Goal: Task Accomplishment & Management: Manage account settings

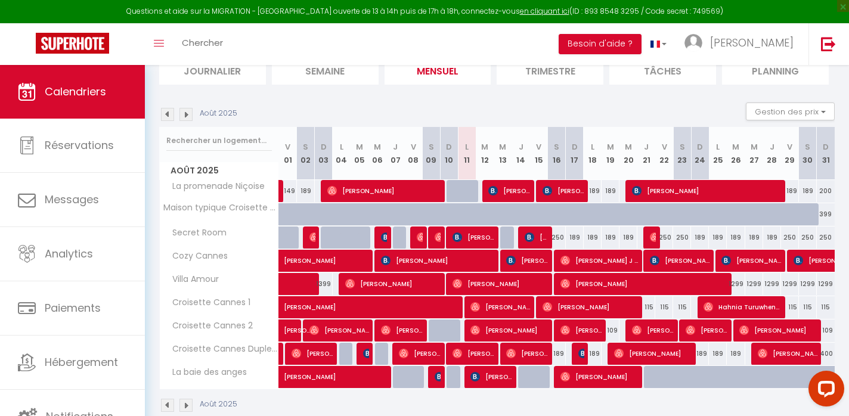
scroll to position [96, 0]
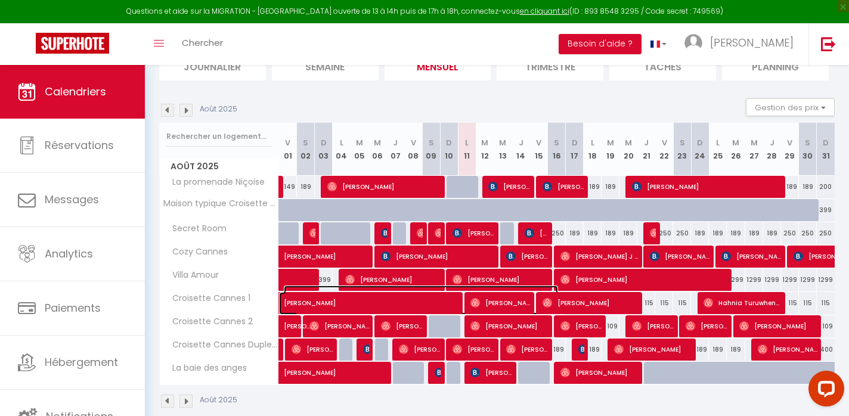
click at [428, 299] on span "[PERSON_NAME]" at bounding box center [421, 297] width 274 height 23
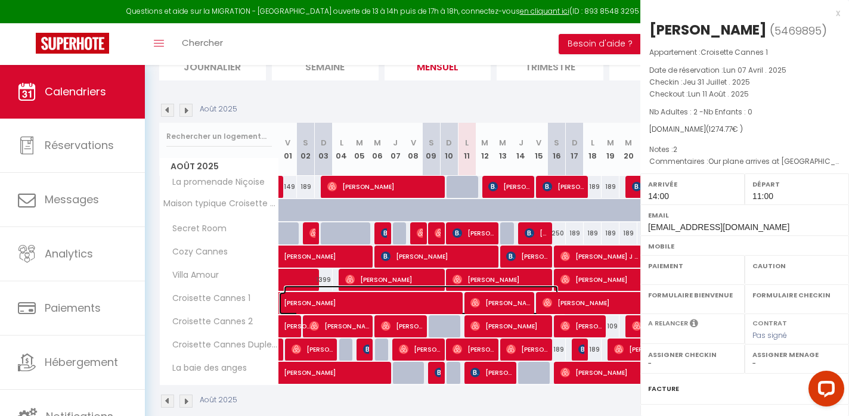
select select "OK"
select select "1"
select select "0"
select select "1"
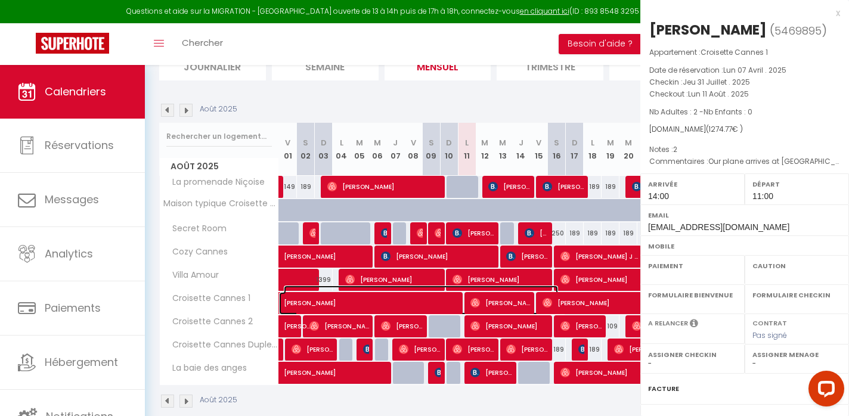
select select
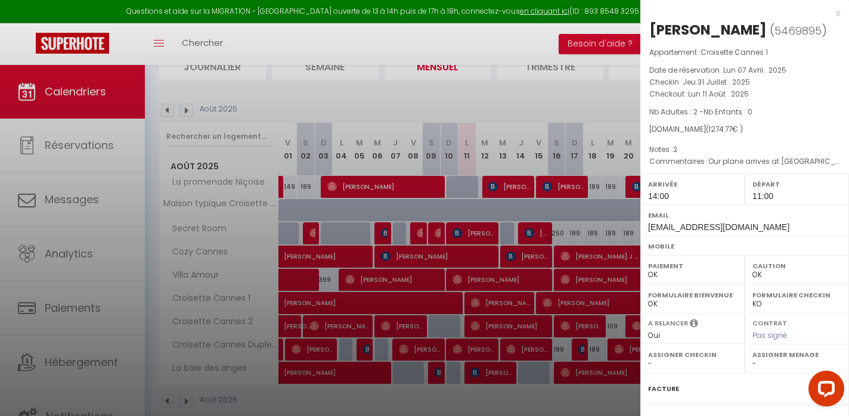
click at [428, 299] on div at bounding box center [424, 208] width 849 height 416
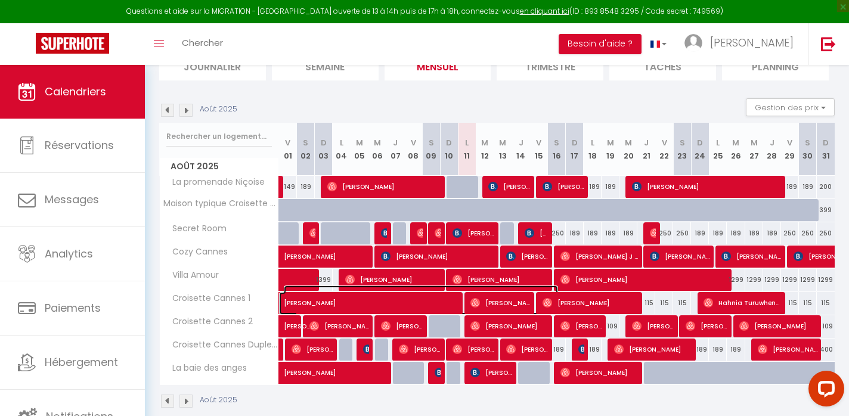
click at [428, 299] on span "[PERSON_NAME]" at bounding box center [421, 297] width 274 height 23
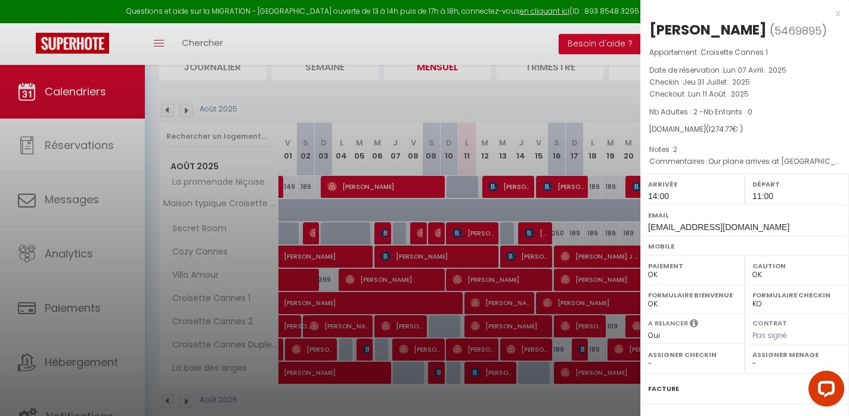
click at [428, 299] on div at bounding box center [424, 208] width 849 height 416
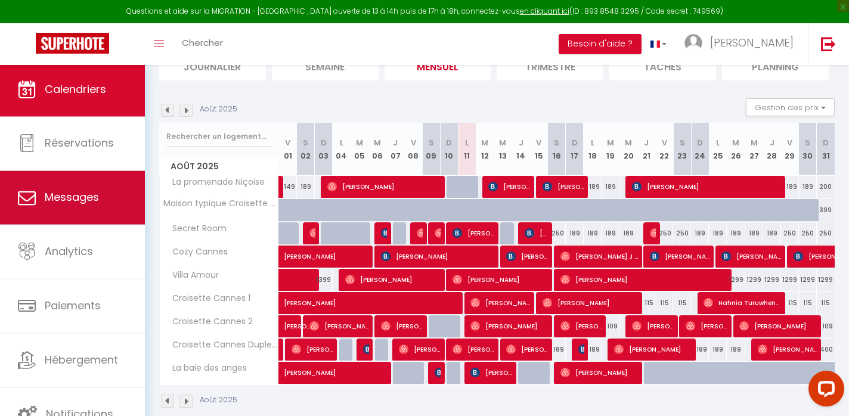
click at [72, 192] on span "Messages" at bounding box center [72, 197] width 54 height 15
select select "message"
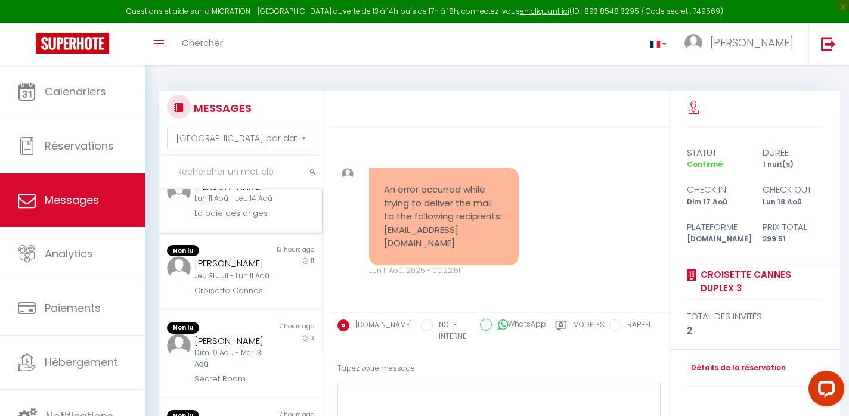
scroll to position [136, 0]
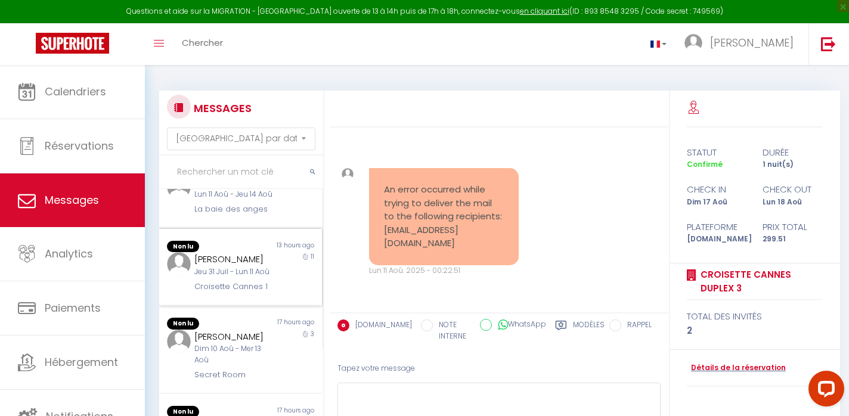
click at [262, 279] on div "[PERSON_NAME] Jeu 31 Juil - Lun 11 Aoû Croisette Cannes 1" at bounding box center [233, 272] width 95 height 41
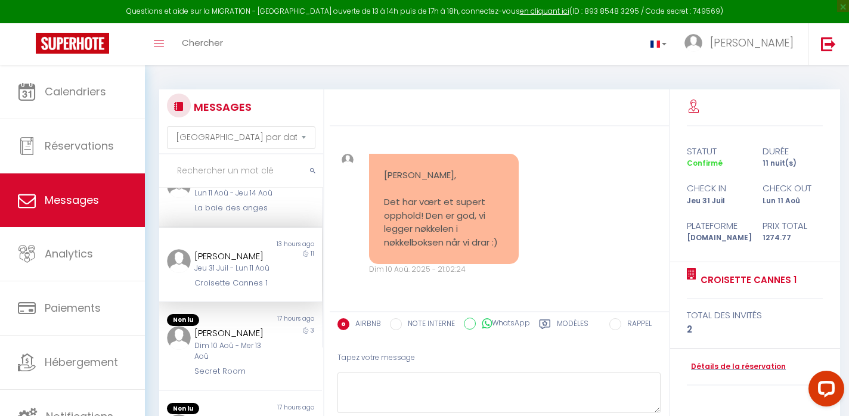
scroll to position [10, 0]
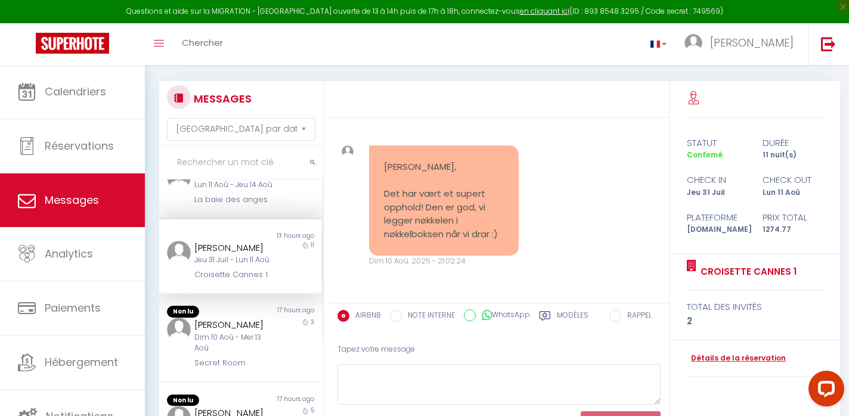
click at [491, 216] on pre "[PERSON_NAME], Det har vært et supert opphold! Den er god, vi legger nøkkelen i…" at bounding box center [444, 200] width 120 height 81
click at [676, 46] on link at bounding box center [659, 44] width 35 height 42
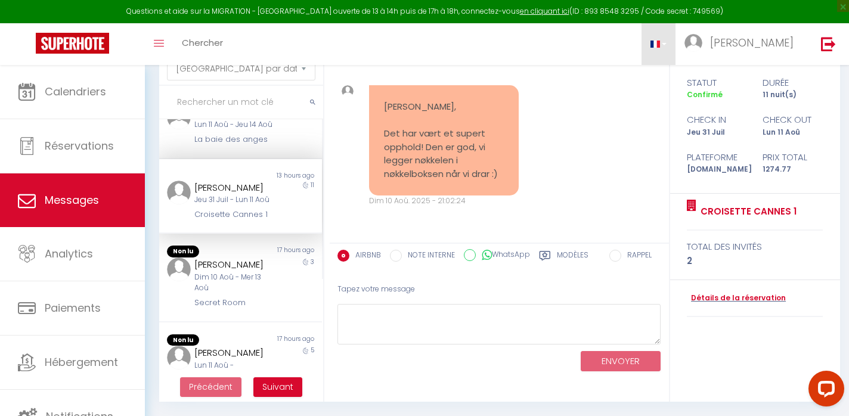
scroll to position [40, 0]
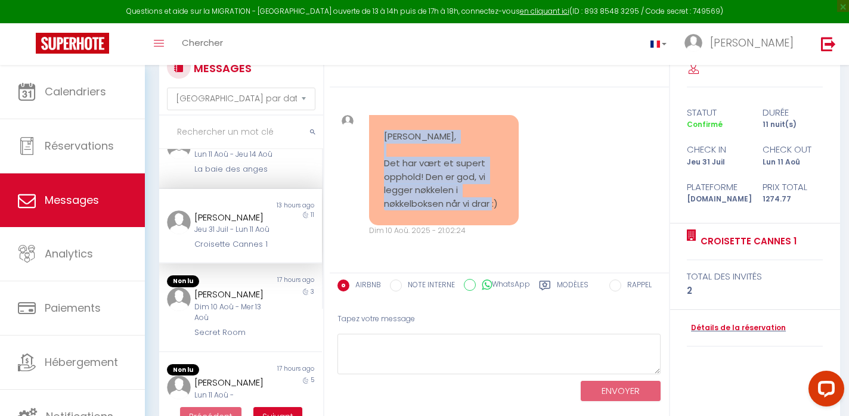
drag, startPoint x: 383, startPoint y: 137, endPoint x: 530, endPoint y: 212, distance: 164.0
click at [530, 211] on div "[PERSON_NAME], Det har vært et supert opphold! Den er god, vi legger nøkkelen i…" at bounding box center [499, 175] width 331 height 169
click at [600, 195] on div "[PERSON_NAME], Det har vært et supert opphold! Den er god, vi legger nøkkelen i…" at bounding box center [499, 175] width 331 height 169
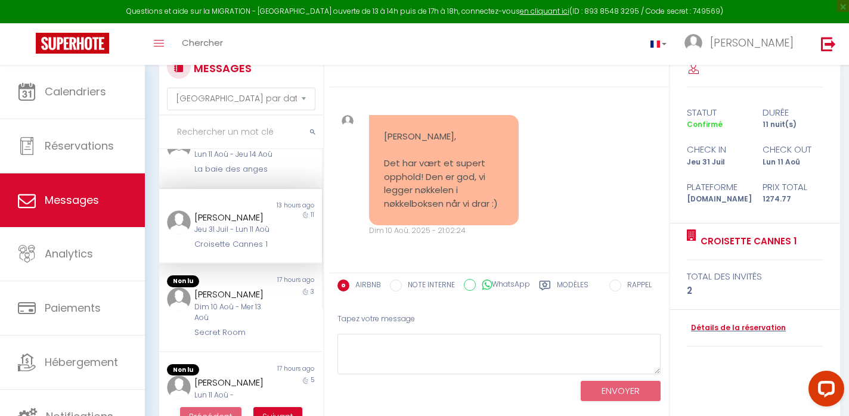
scroll to position [70, 0]
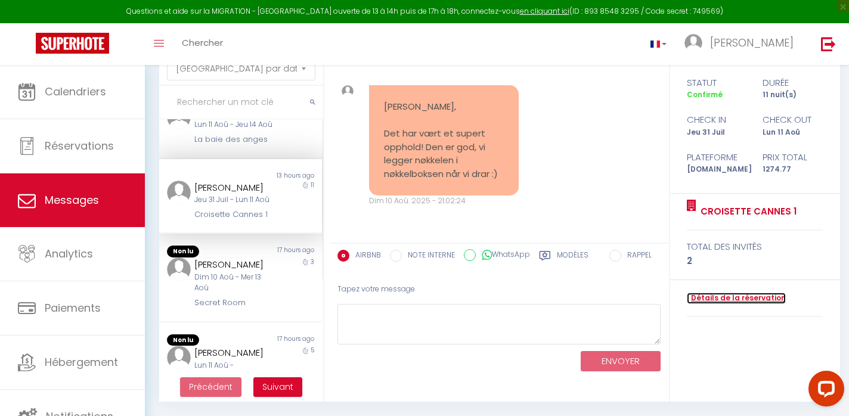
click at [744, 296] on link "Détails de la réservation" at bounding box center [736, 298] width 99 height 11
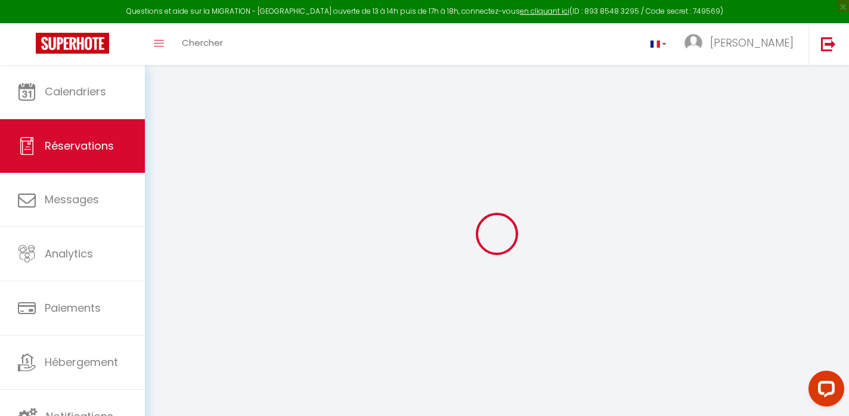
type input "[PERSON_NAME]"
type input "[EMAIL_ADDRESS][DOMAIN_NAME]"
type input "[PHONE_NUMBER]"
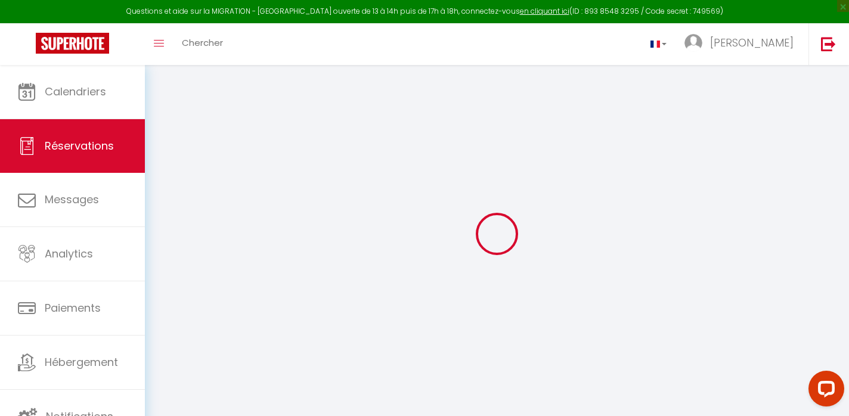
select select "NO"
type input "179.78"
select select "47441"
select select "1"
select select
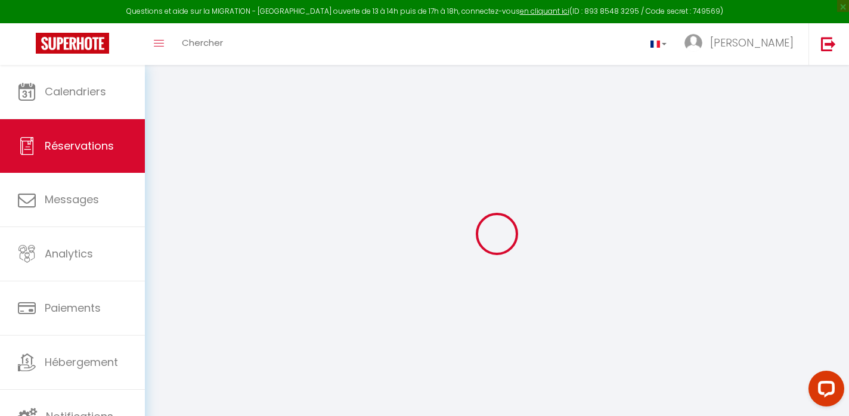
select select
type input "2"
select select "12"
select select
type input "1138.5"
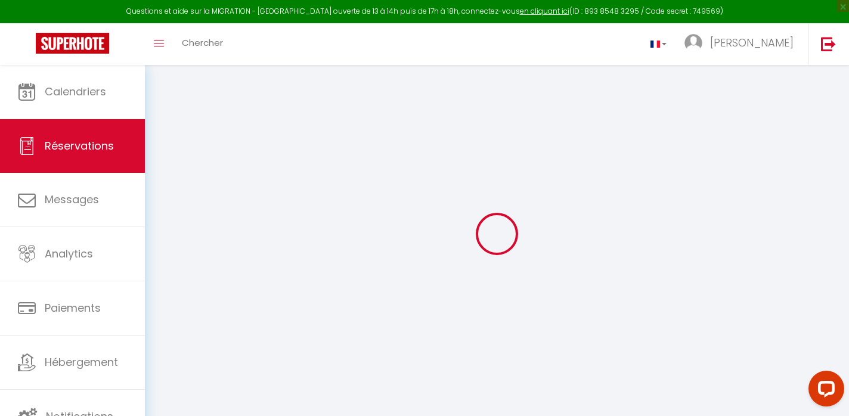
checkbox input "false"
select select "1"
type input "0"
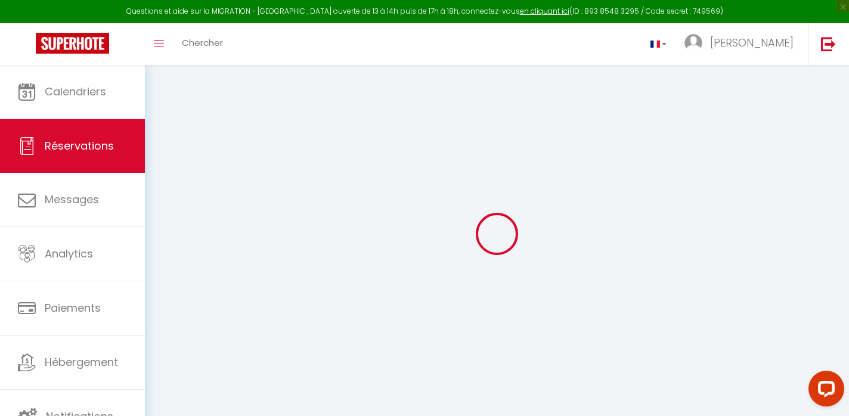
select index
select select
select select "15"
checkbox input "false"
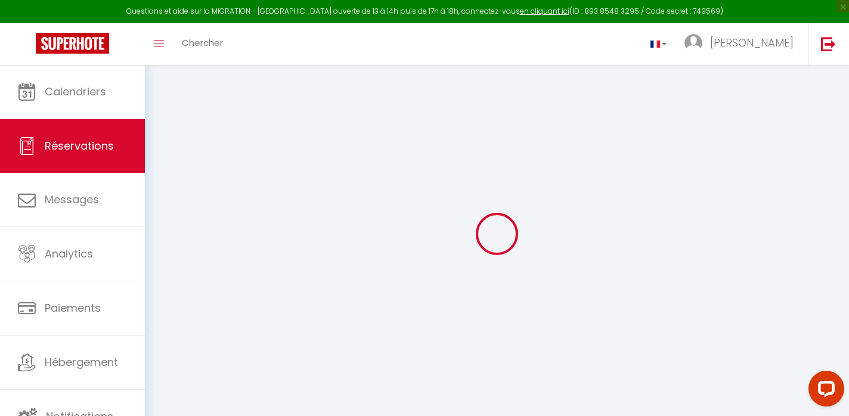
select index
select select
checkbox input "false"
select index
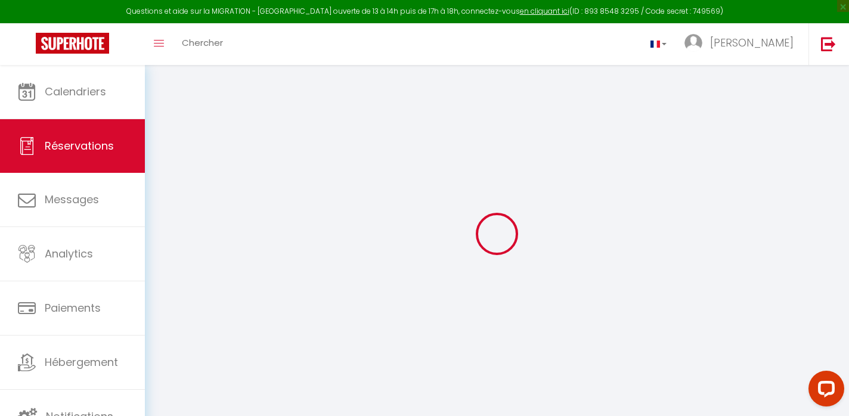
select select
checkbox input "false"
select index
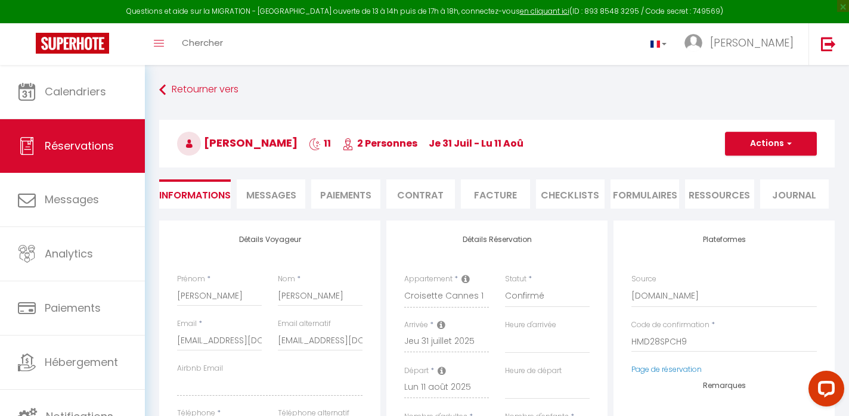
select select
checkbox input "false"
select index
type textarea "Our plane arrives at [GEOGRAPHIC_DATA] at 09.30. Not sure how long it will take…"
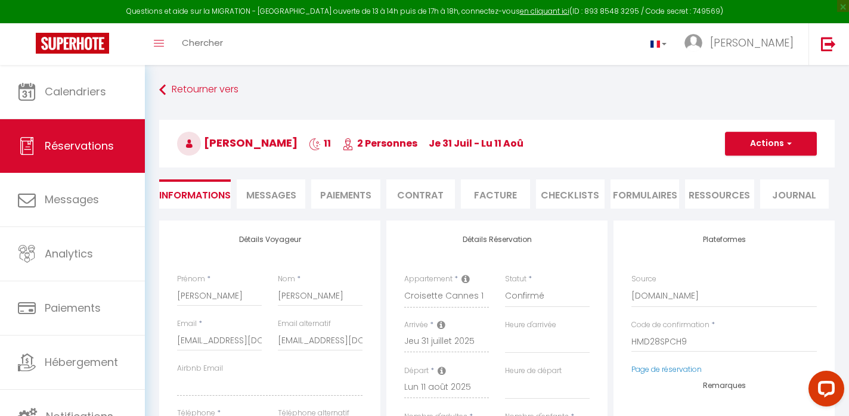
type input "60"
type input "76.27"
select select
checkbox input "false"
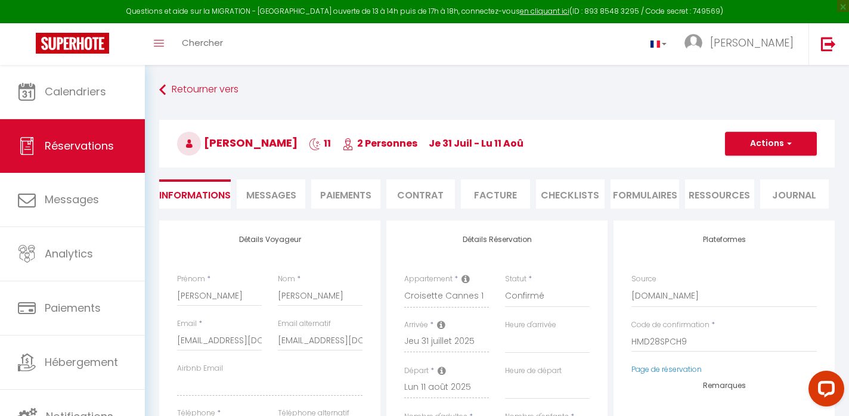
select index
checkbox input "false"
select index
select select "14:00"
select select "11:00"
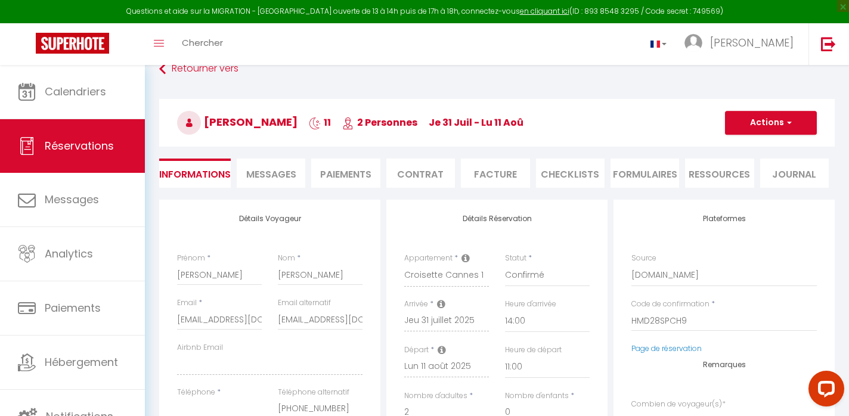
scroll to position [29, 0]
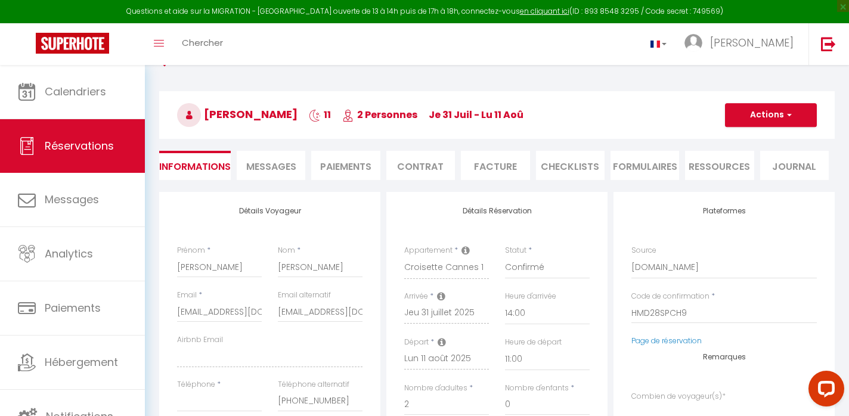
click at [275, 171] on span "Messages" at bounding box center [271, 167] width 50 height 14
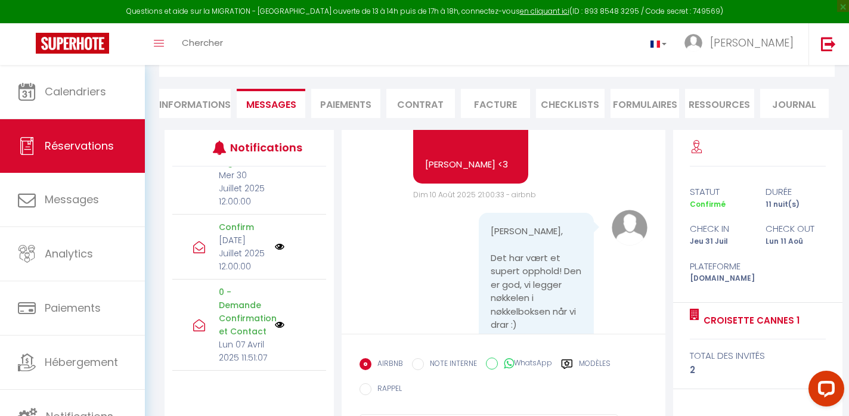
scroll to position [153, 0]
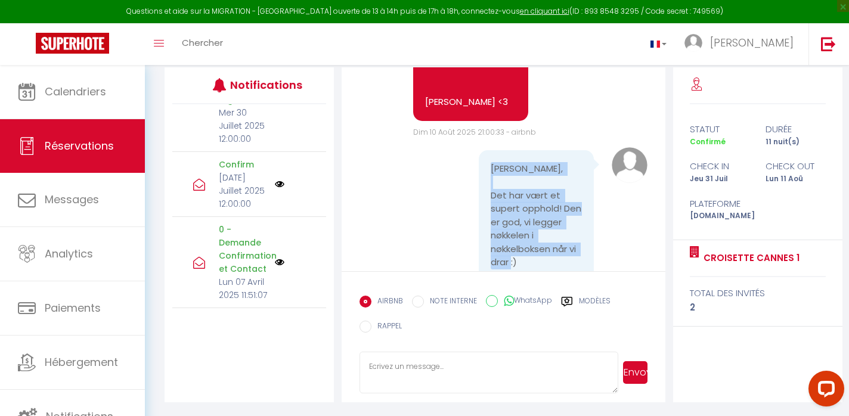
drag, startPoint x: 491, startPoint y: 113, endPoint x: 580, endPoint y: 215, distance: 135.3
click at [581, 215] on div "[PERSON_NAME], Det har vært et supert opphold! Den er god, vi legger nøkkelen i…" at bounding box center [536, 215] width 115 height 131
copy pre "[PERSON_NAME], Det har vært et supert opphold! Den er god, vi legger nøkkelen i…"
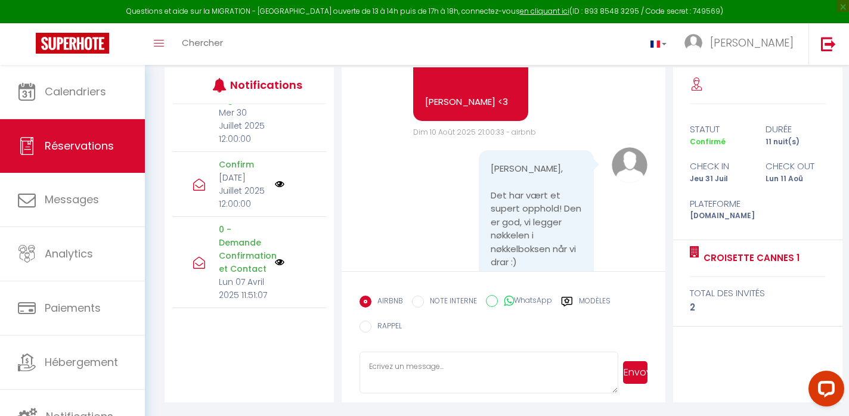
click at [412, 369] on textarea at bounding box center [489, 373] width 259 height 42
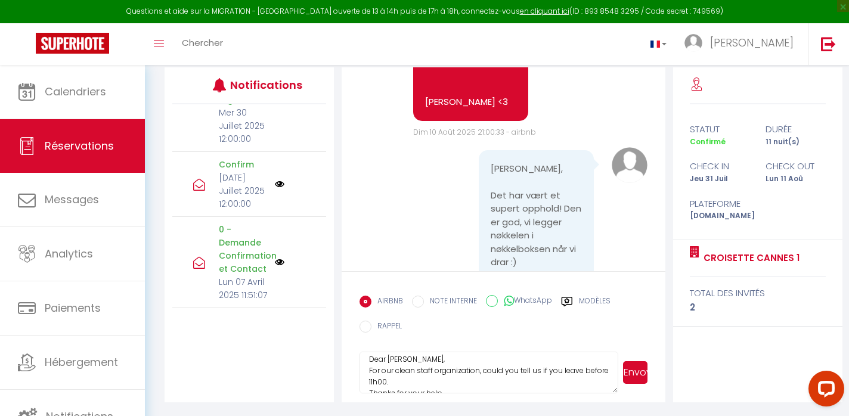
scroll to position [0, 0]
drag, startPoint x: 516, startPoint y: 358, endPoint x: 484, endPoint y: 379, distance: 38.7
click at [484, 379] on textarea "Dear [PERSON_NAME], For our clean staff organization, could you tell us if you …" at bounding box center [489, 373] width 259 height 42
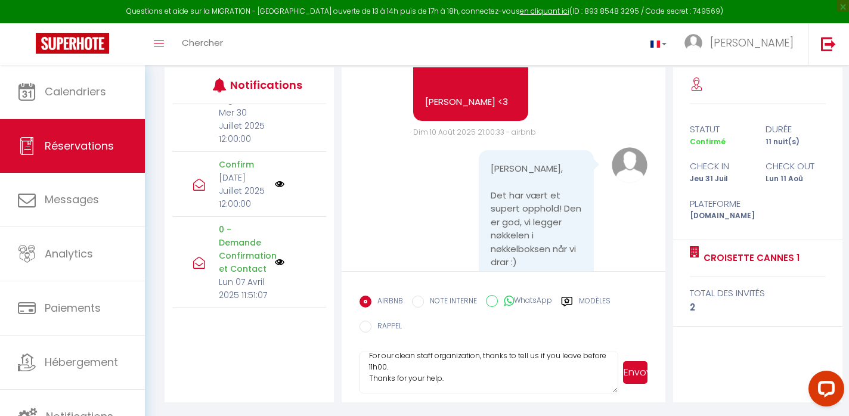
click at [463, 365] on textarea "Dear [PERSON_NAME], For our clean staff organization, thanks to tell us if you …" at bounding box center [489, 373] width 259 height 42
drag, startPoint x: 466, startPoint y: 376, endPoint x: 354, endPoint y: 380, distance: 111.6
click at [354, 380] on form "AIRBNB NOTE INTERNE WhatsApp Modèles 11 « ‹ » › Aout 2025 [PHONE_NUMBER] Dim Lu…" at bounding box center [503, 336] width 323 height 131
type textarea "Dear [PERSON_NAME], For our clean staff organization, thanks to tell us if you …"
click at [638, 374] on button "Envoyer" at bounding box center [635, 372] width 24 height 23
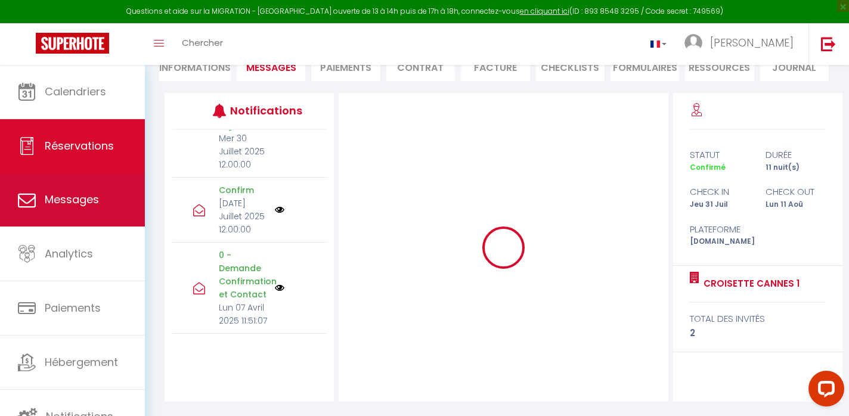
scroll to position [0, 0]
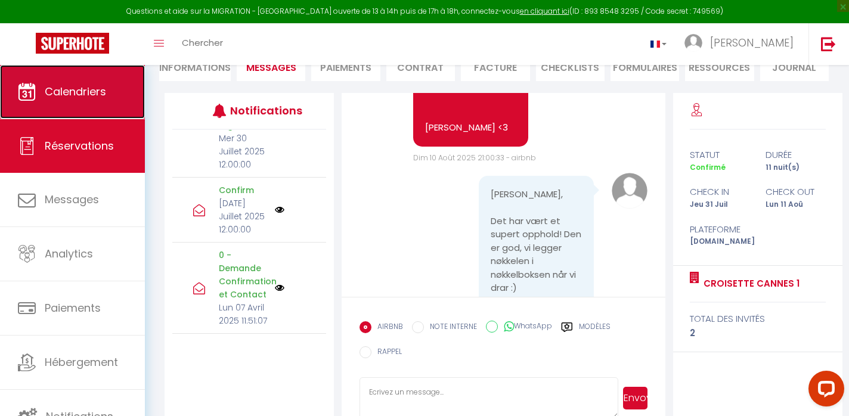
click at [82, 99] on span "Calendriers" at bounding box center [75, 91] width 61 height 15
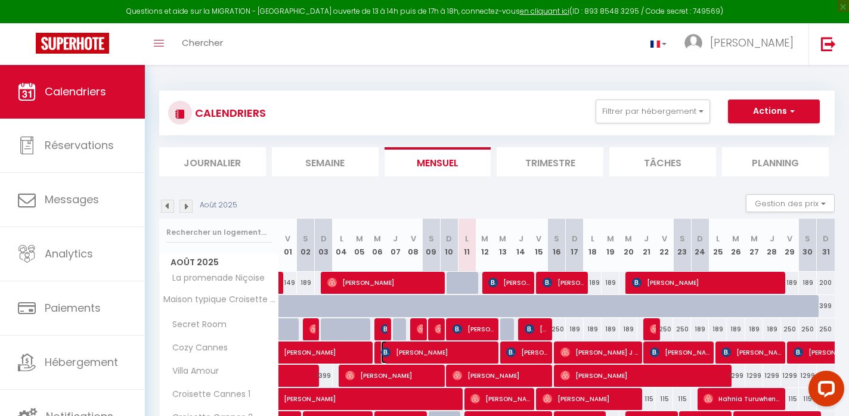
click at [459, 353] on span "[PERSON_NAME]" at bounding box center [437, 352] width 113 height 23
select select "OK"
select select "KO"
select select "1"
select select "0"
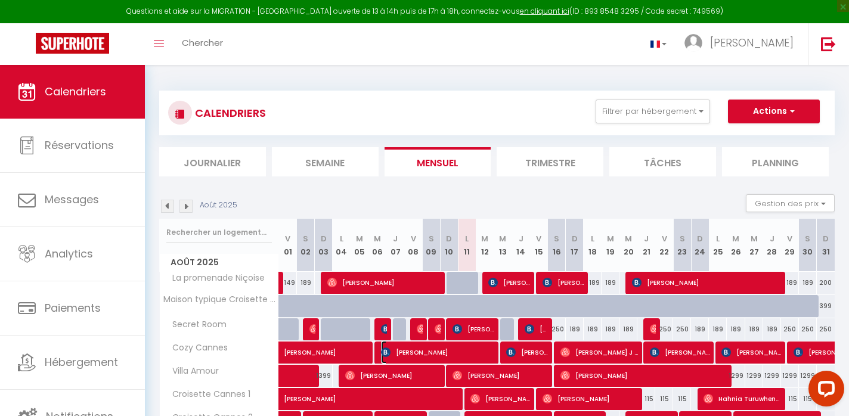
select select "1"
select select
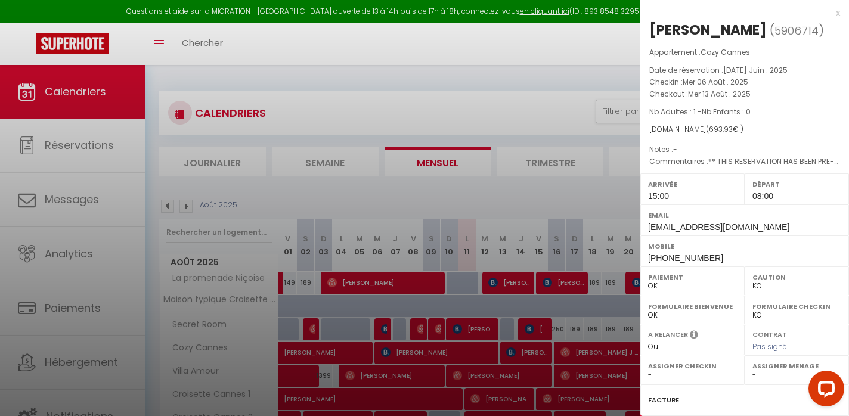
click at [459, 353] on div at bounding box center [424, 208] width 849 height 416
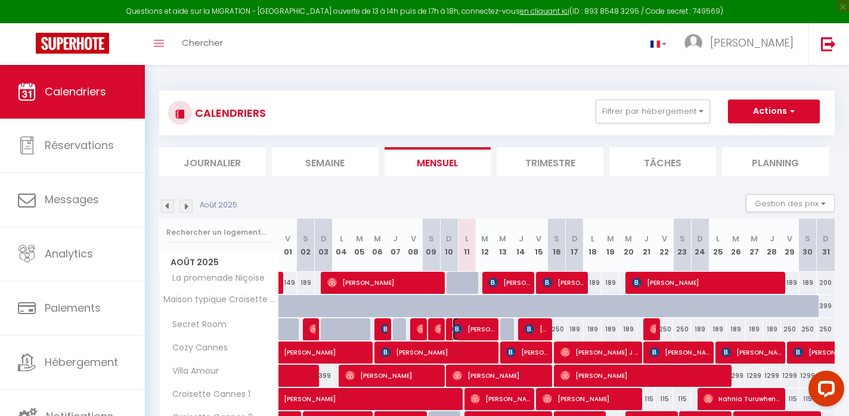
click at [465, 330] on span "[PERSON_NAME]" at bounding box center [474, 329] width 42 height 23
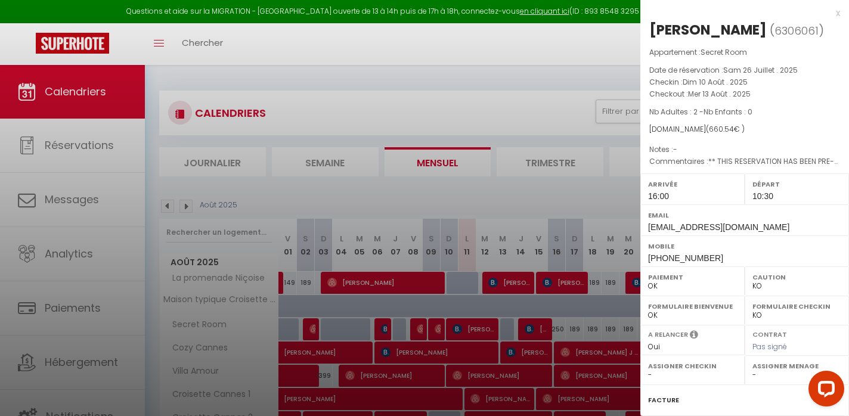
click at [465, 330] on div at bounding box center [424, 208] width 849 height 416
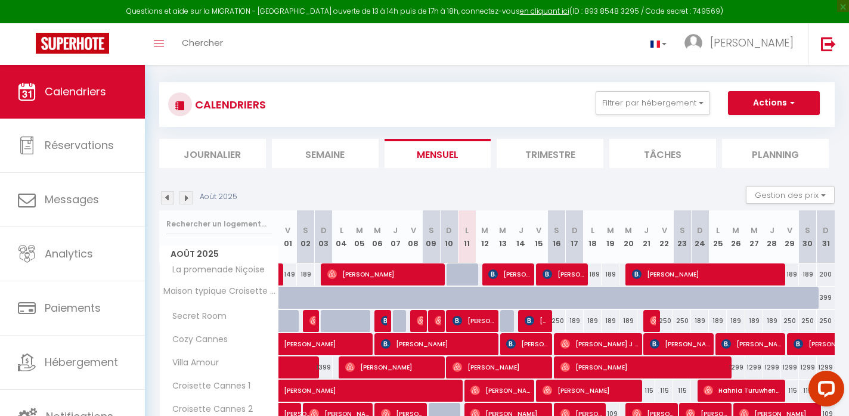
scroll to position [13, 0]
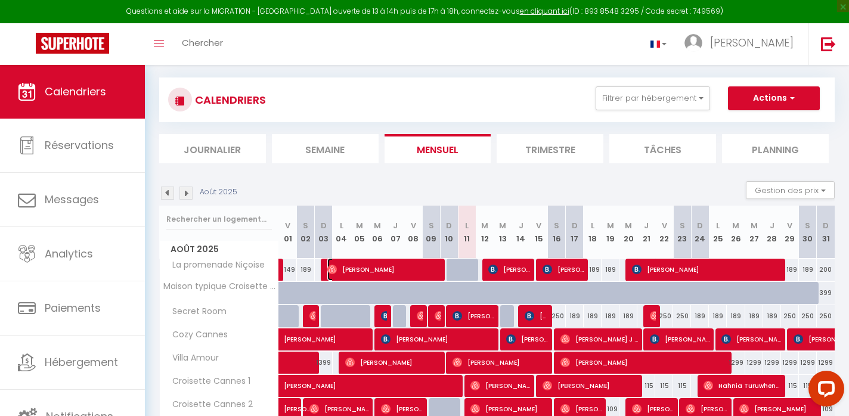
click at [432, 261] on span "[PERSON_NAME]" at bounding box center [383, 269] width 113 height 23
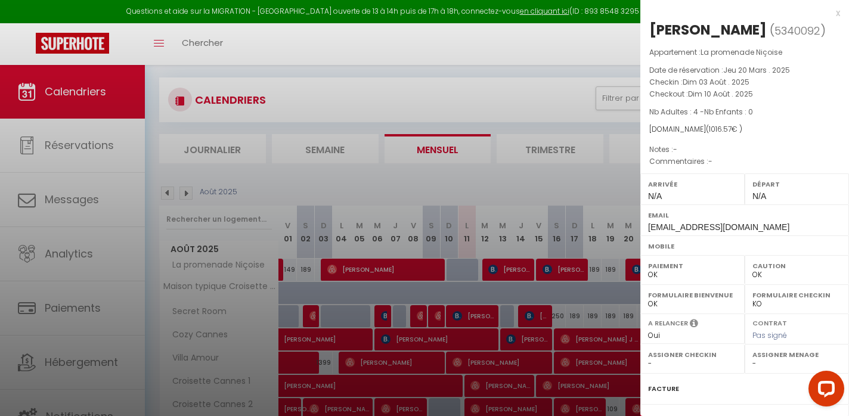
click at [432, 262] on div at bounding box center [424, 208] width 849 height 416
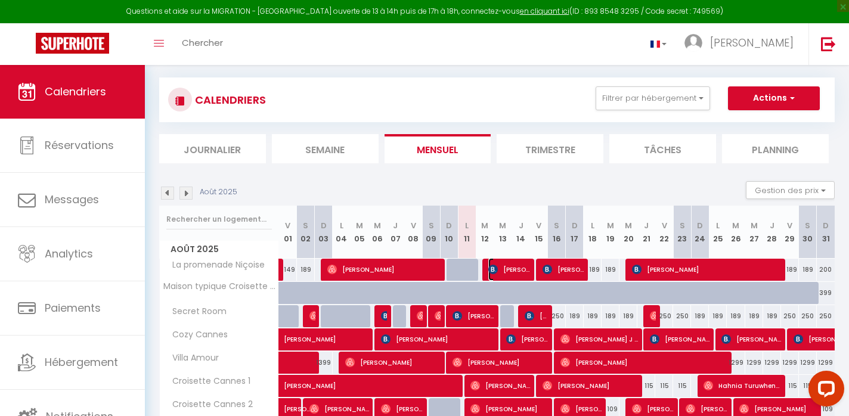
click at [508, 272] on span "[PERSON_NAME]" at bounding box center [509, 269] width 42 height 23
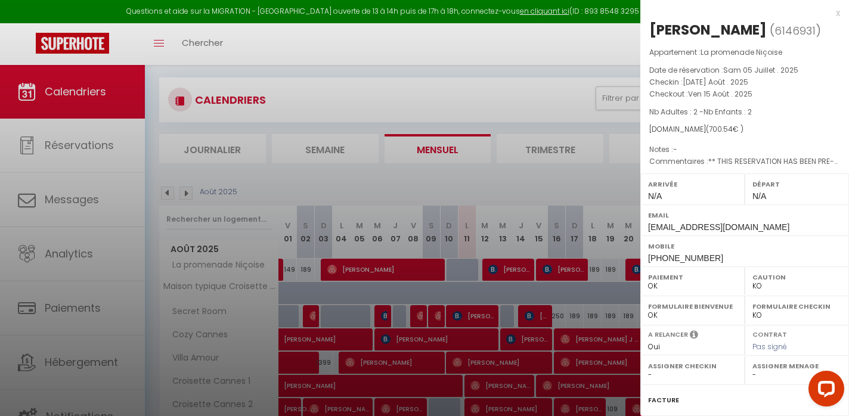
click at [508, 272] on div at bounding box center [424, 208] width 849 height 416
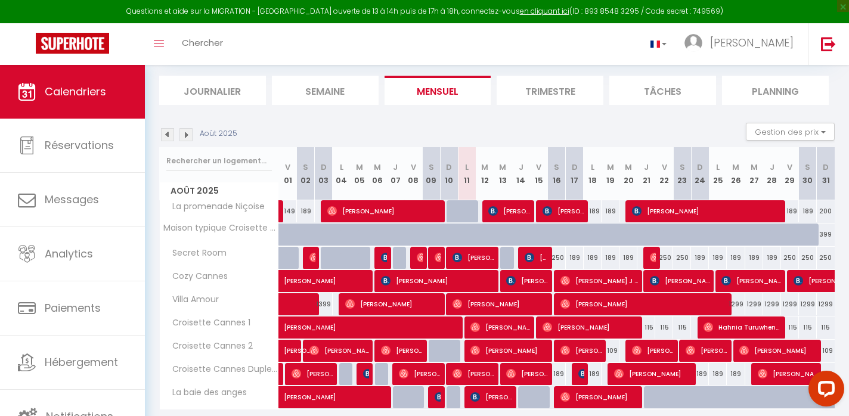
scroll to position [73, 0]
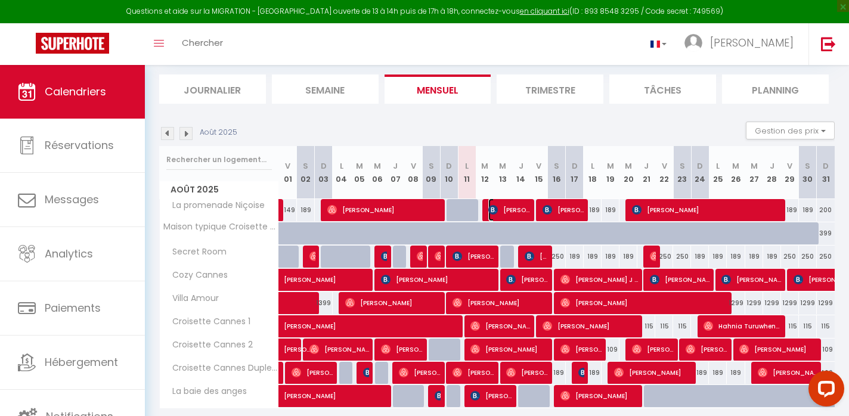
click at [497, 209] on img at bounding box center [493, 210] width 10 height 10
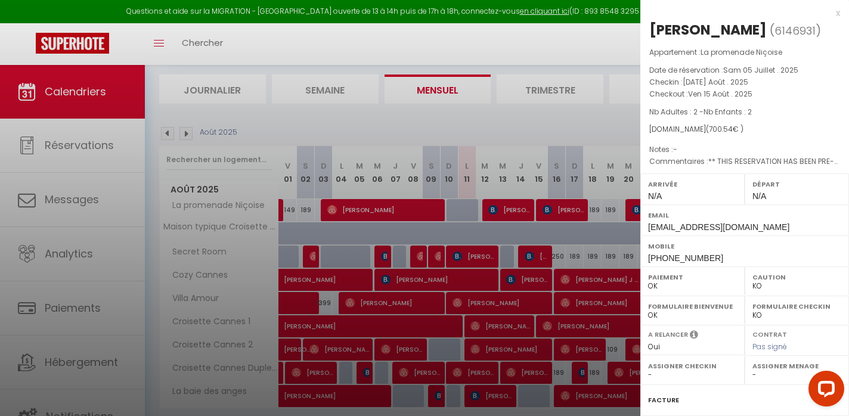
click at [497, 209] on div at bounding box center [424, 208] width 849 height 416
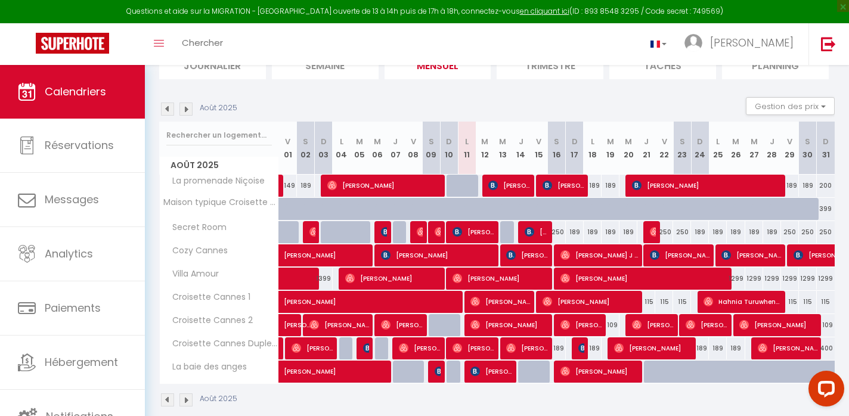
scroll to position [98, 0]
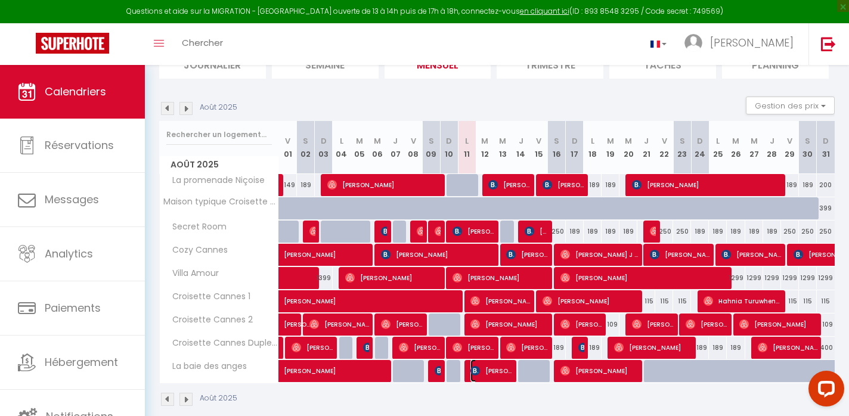
click at [478, 365] on span "[PERSON_NAME]" at bounding box center [492, 371] width 42 height 23
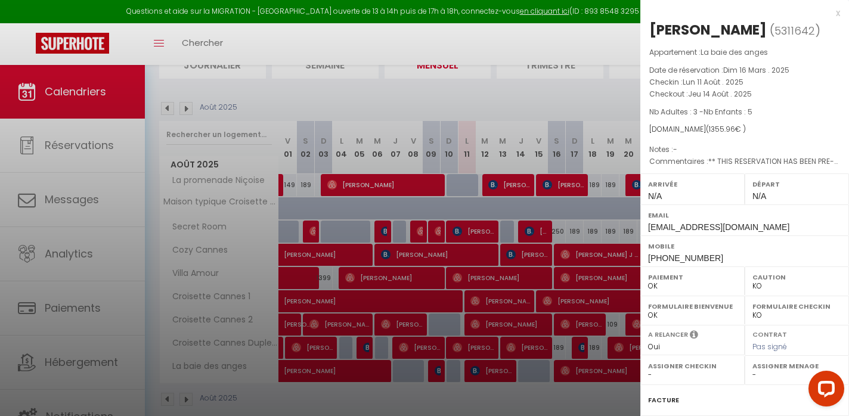
click at [481, 339] on div at bounding box center [424, 208] width 849 height 416
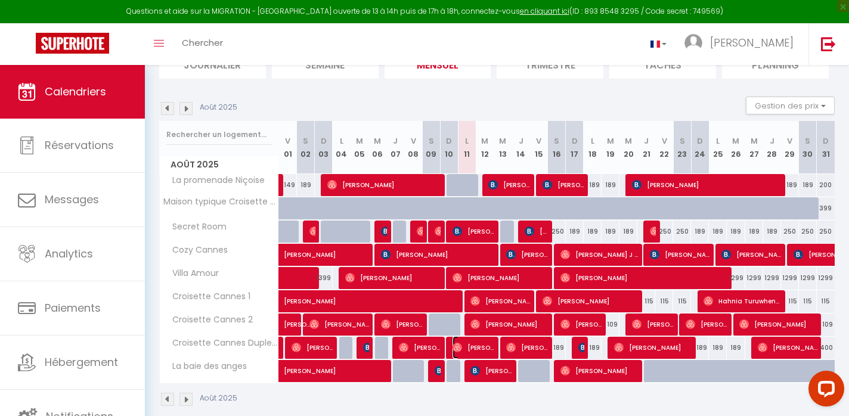
click at [481, 339] on span "[PERSON_NAME]" at bounding box center [474, 347] width 42 height 23
select select "OK"
select select "1"
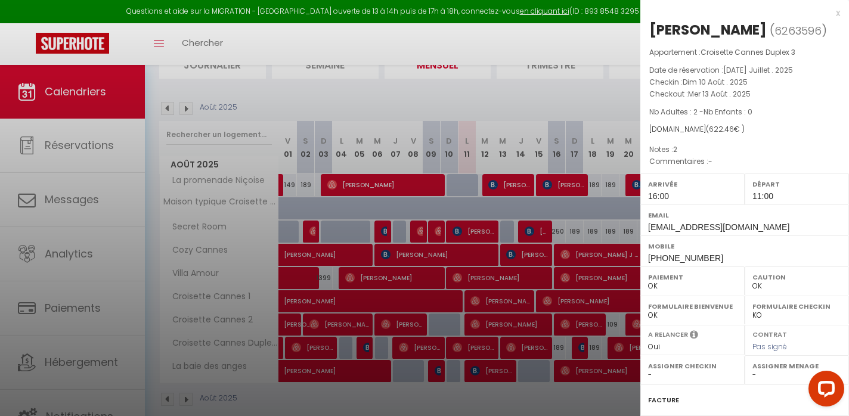
click at [481, 339] on div at bounding box center [424, 208] width 849 height 416
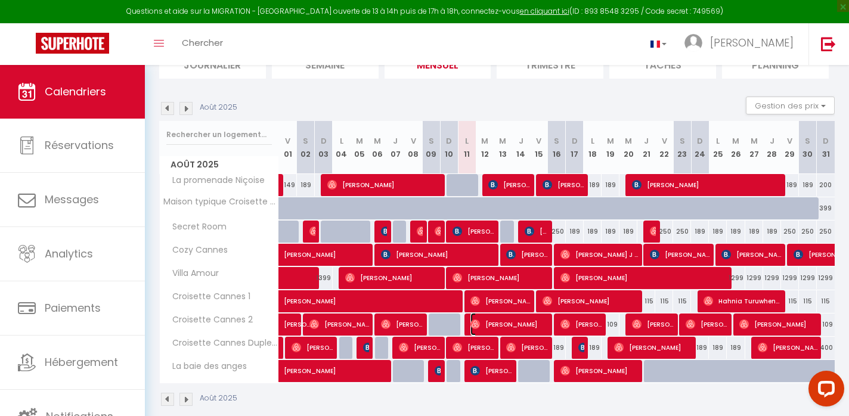
click at [486, 327] on span "[PERSON_NAME]" at bounding box center [510, 324] width 78 height 23
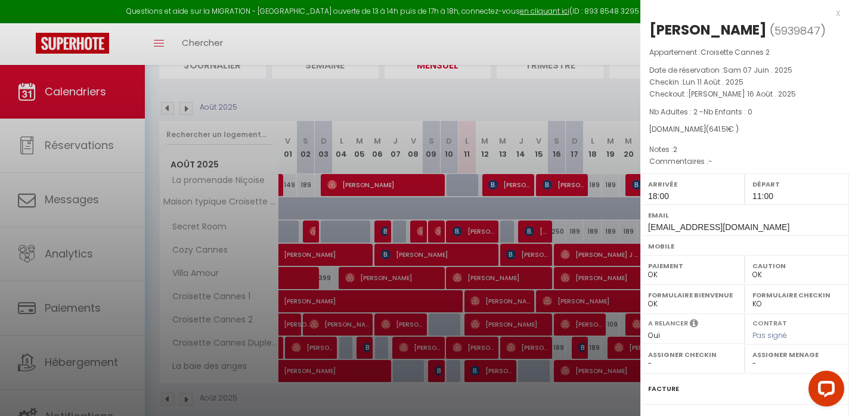
click at [486, 327] on div at bounding box center [424, 208] width 849 height 416
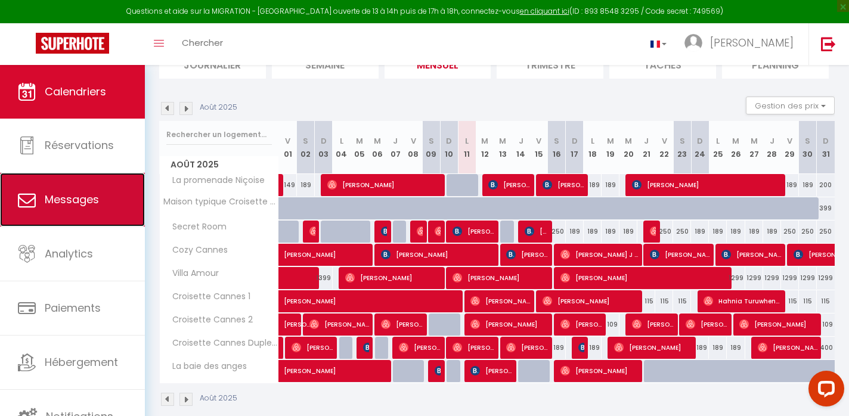
click at [92, 202] on span "Messages" at bounding box center [72, 199] width 54 height 15
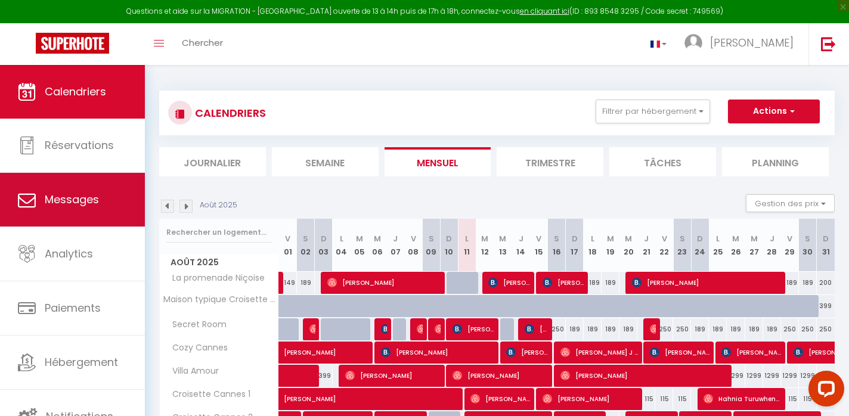
select select "message"
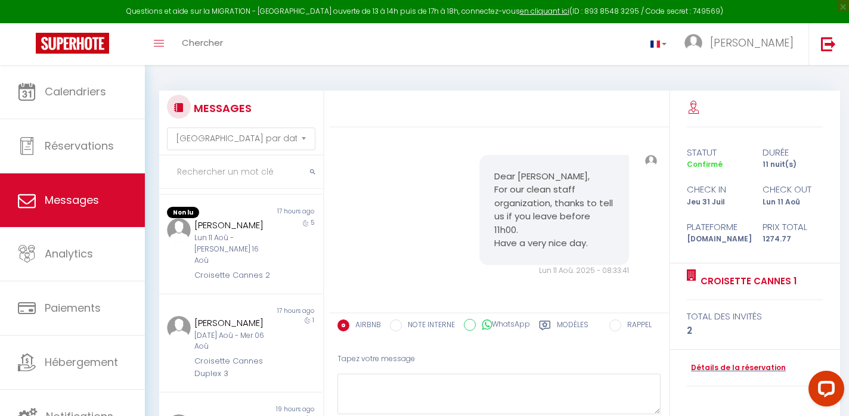
scroll to position [360, 0]
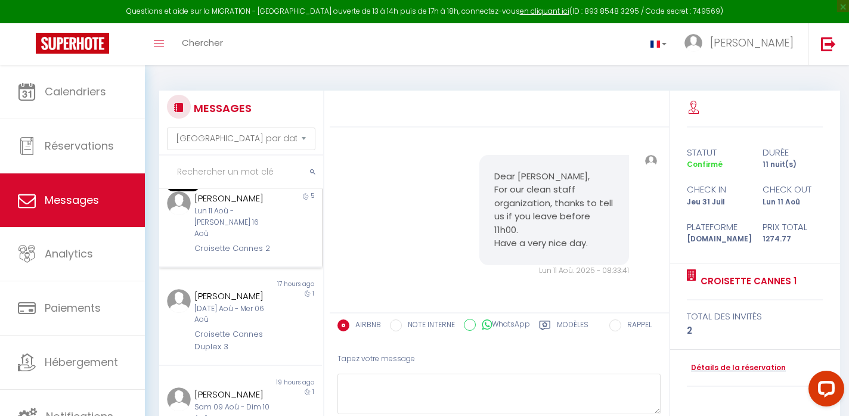
click at [242, 227] on div "Lun 11 Aoû - [PERSON_NAME] 16 Aoû" at bounding box center [233, 223] width 79 height 34
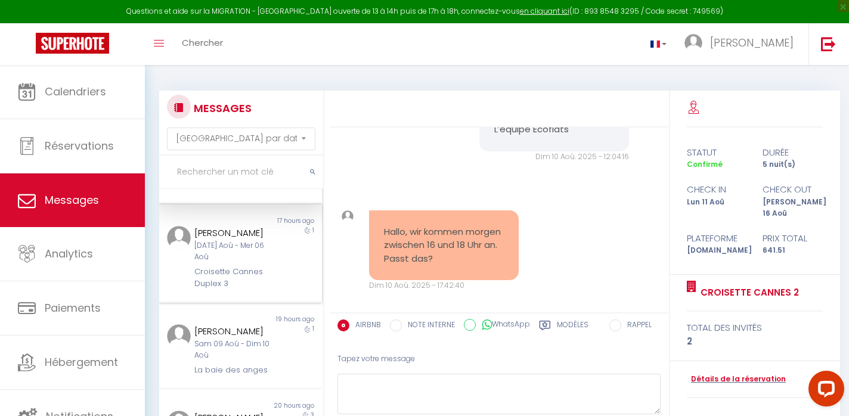
scroll to position [440, 0]
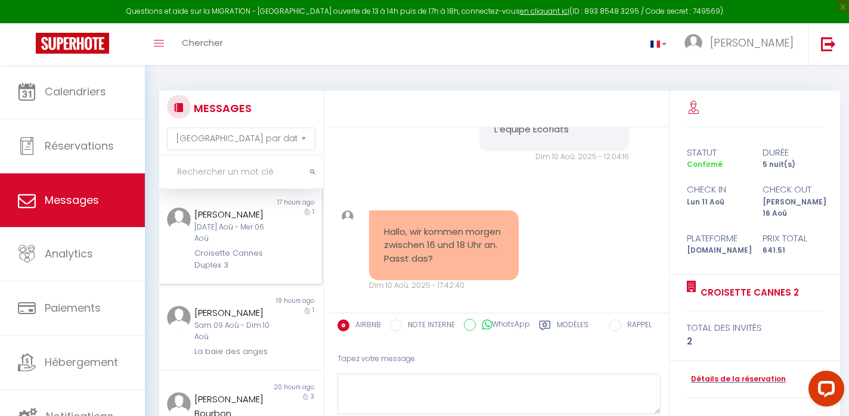
click at [221, 247] on div "Croisette Cannes Duplex 3" at bounding box center [233, 259] width 79 height 24
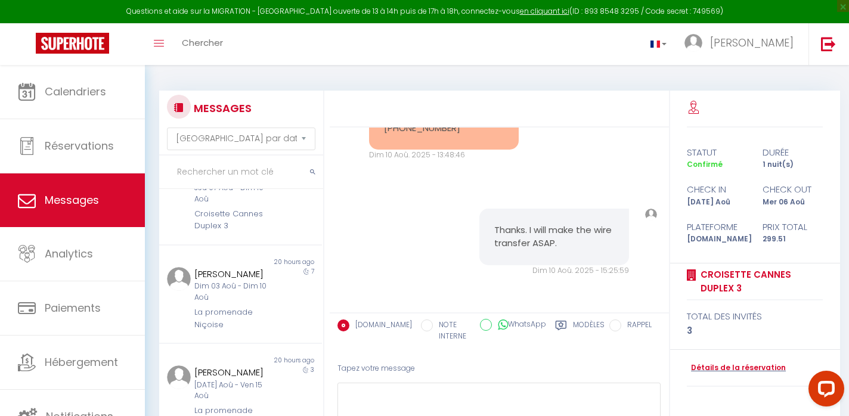
scroll to position [13, 0]
